Goal: Task Accomplishment & Management: Use online tool/utility

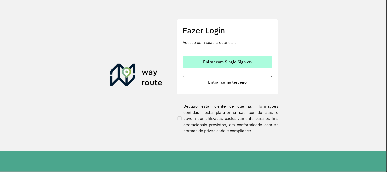
click at [216, 60] on span "Entrar com Single Sign-on" at bounding box center [227, 62] width 49 height 4
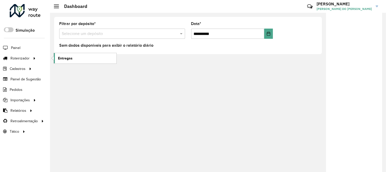
click at [55, 55] on link "Entregas" at bounding box center [85, 58] width 62 height 10
click at [87, 57] on link "Entregas" at bounding box center [85, 58] width 62 height 10
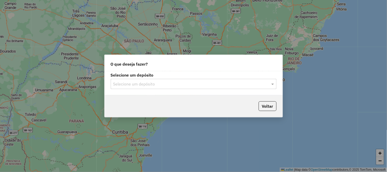
click at [183, 83] on input "text" at bounding box center [188, 84] width 150 height 6
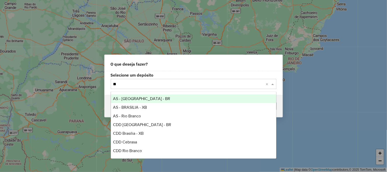
type input "***"
click at [165, 97] on div "AS - BRASILIA - BR" at bounding box center [193, 98] width 165 height 9
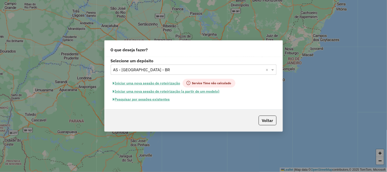
click at [161, 98] on button "Pesquisar por sessões existentes" at bounding box center [141, 99] width 61 height 8
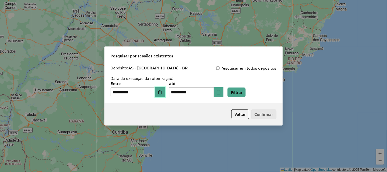
click at [159, 95] on button "Choose Date" at bounding box center [160, 92] width 10 height 10
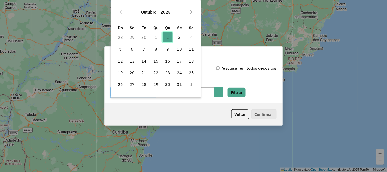
click at [168, 39] on span "2" at bounding box center [167, 37] width 10 height 10
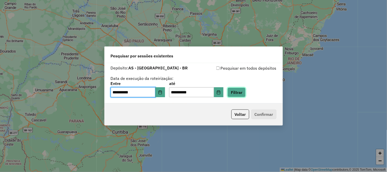
click at [244, 90] on button "Filtrar" at bounding box center [236, 92] width 18 height 10
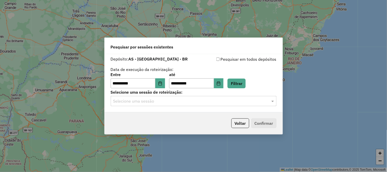
click at [162, 100] on input "text" at bounding box center [188, 101] width 150 height 6
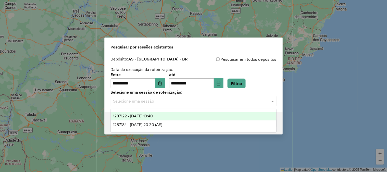
click at [163, 114] on div "1287122 - 02/10/2025 19:40" at bounding box center [193, 116] width 165 height 9
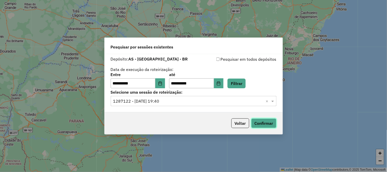
click at [270, 123] on button "Confirmar" at bounding box center [263, 123] width 25 height 10
click at [239, 121] on button "Voltar" at bounding box center [240, 123] width 18 height 10
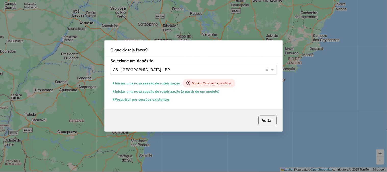
click at [155, 70] on input "text" at bounding box center [188, 70] width 150 height 6
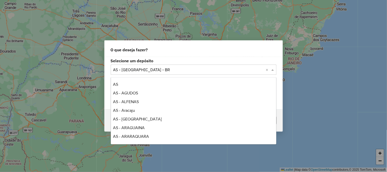
scroll to position [95, 0]
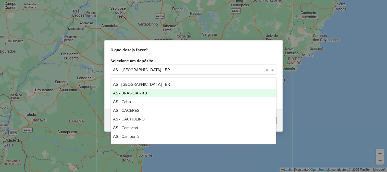
click at [141, 90] on div "AS - BRASILIA - XB" at bounding box center [193, 93] width 165 height 9
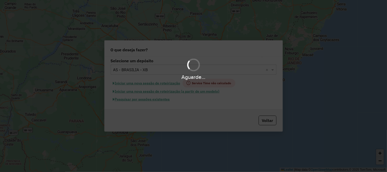
click at [166, 72] on hb-app "Aguarde... Pop-up bloqueado! Seu navegador bloqueou automáticamente a abertura …" at bounding box center [193, 86] width 387 height 172
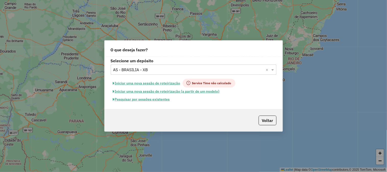
click at [166, 71] on input "text" at bounding box center [188, 70] width 150 height 6
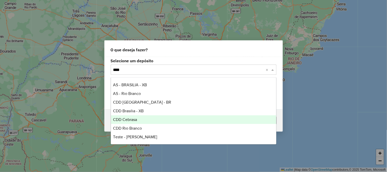
scroll to position [0, 0]
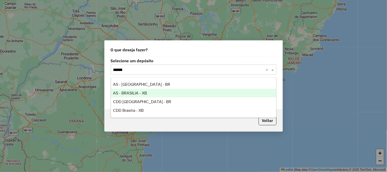
type input "*******"
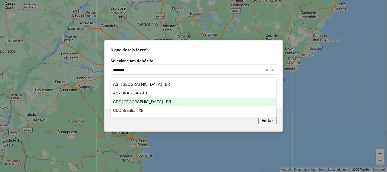
click at [140, 101] on span "CDD Brasilia - BR" at bounding box center [142, 101] width 58 height 4
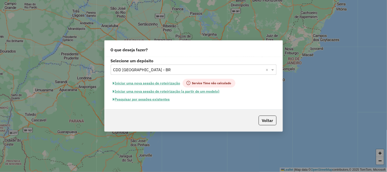
click at [163, 99] on button "Pesquisar por sessões existentes" at bounding box center [141, 99] width 61 height 8
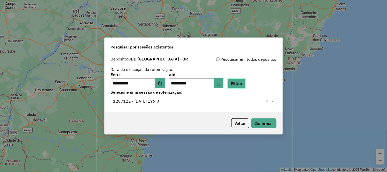
click at [246, 84] on button "Filtrar" at bounding box center [236, 84] width 18 height 10
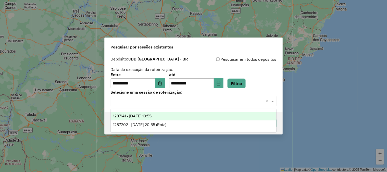
click at [191, 100] on input "text" at bounding box center [188, 101] width 150 height 6
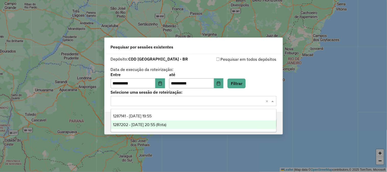
click at [165, 122] on span "1287202 - 02/10/2025 20:55 (Rota)" at bounding box center [139, 124] width 53 height 4
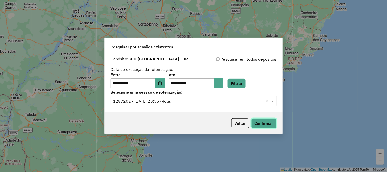
click at [265, 121] on button "Confirmar" at bounding box center [263, 123] width 25 height 10
click at [215, 100] on input "text" at bounding box center [188, 101] width 150 height 6
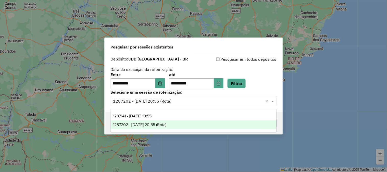
click at [245, 60] on div "Pesquisar em todos depósitos" at bounding box center [235, 59] width 83 height 6
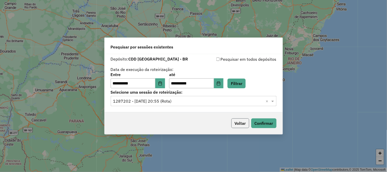
click at [247, 123] on button "Voltar" at bounding box center [240, 123] width 18 height 10
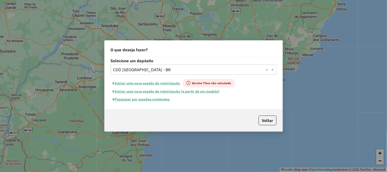
click at [149, 98] on button "Pesquisar por sessões existentes" at bounding box center [141, 99] width 61 height 8
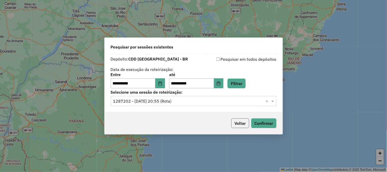
click at [243, 124] on button "Voltar" at bounding box center [240, 123] width 18 height 10
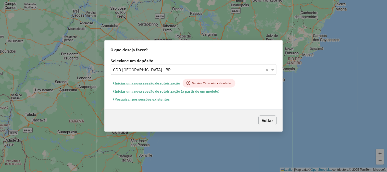
click at [269, 122] on button "Voltar" at bounding box center [268, 121] width 18 height 10
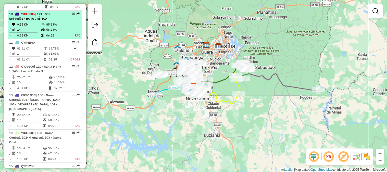
scroll to position [538, 0]
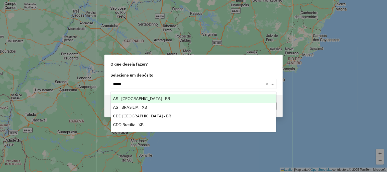
type input "******"
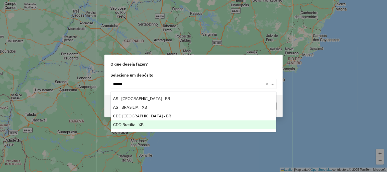
click at [141, 123] on span "CDD Brasilia - XB" at bounding box center [128, 124] width 31 height 4
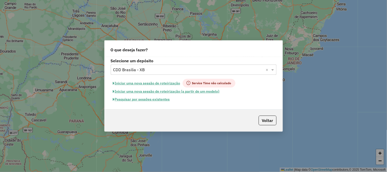
click at [155, 100] on button "Pesquisar por sessões existentes" at bounding box center [141, 99] width 61 height 8
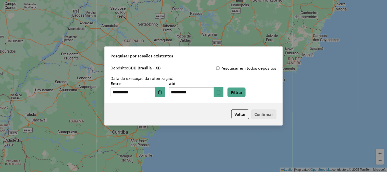
click at [169, 91] on div "**********" at bounding box center [194, 90] width 166 height 16
click at [246, 91] on button "Filtrar" at bounding box center [236, 92] width 18 height 10
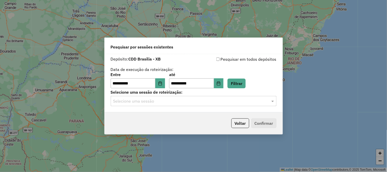
click at [173, 102] on input "text" at bounding box center [188, 101] width 150 height 6
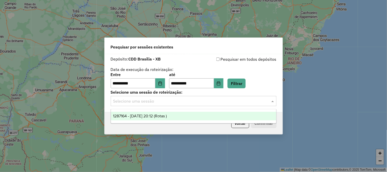
click at [162, 115] on span "1287164 - 02/10/2025 20:12 (Rotas )" at bounding box center [140, 116] width 54 height 4
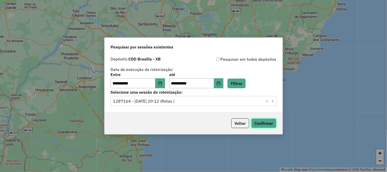
click at [266, 123] on button "Confirmar" at bounding box center [263, 123] width 25 height 10
click at [191, 100] on input "text" at bounding box center [188, 101] width 150 height 6
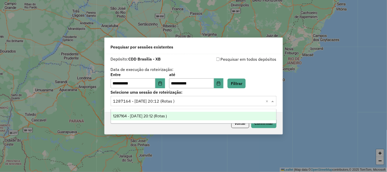
click at [263, 73] on div "**********" at bounding box center [194, 81] width 166 height 16
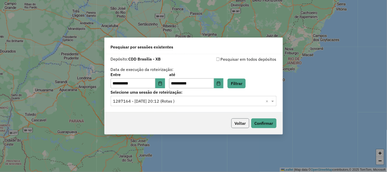
click at [240, 123] on button "Voltar" at bounding box center [240, 123] width 18 height 10
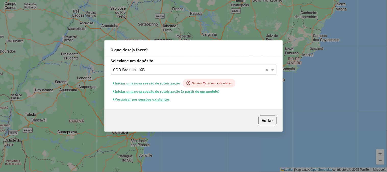
click at [140, 97] on button "Pesquisar por sessões existentes" at bounding box center [141, 99] width 61 height 8
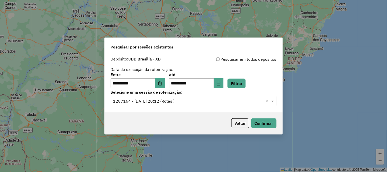
click at [250, 121] on p-footer "Voltar Confirmar" at bounding box center [252, 123] width 47 height 10
click at [245, 120] on button "Voltar" at bounding box center [240, 123] width 18 height 10
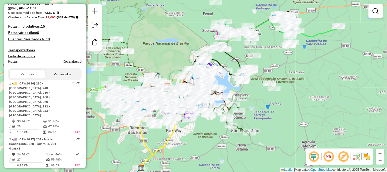
scroll to position [1, 0]
